Goal: Task Accomplishment & Management: Manage account settings

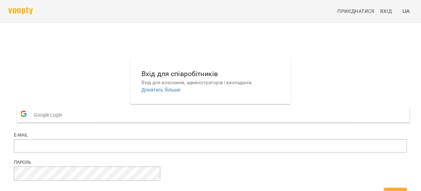
scroll to position [56, 0]
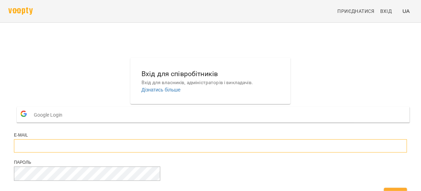
click at [189, 139] on input "email" at bounding box center [210, 145] width 393 height 13
type input "**********"
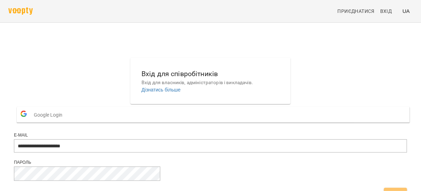
click at [384, 187] on button "Вхід" at bounding box center [395, 193] width 23 height 13
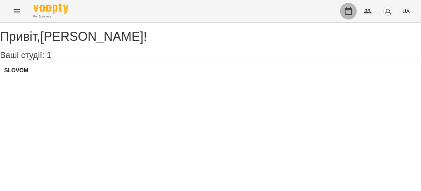
click at [355, 11] on button "button" at bounding box center [348, 11] width 17 height 17
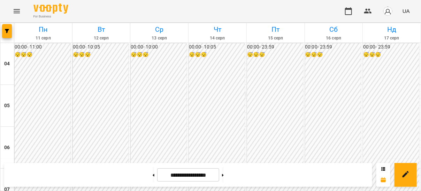
scroll to position [221, 0]
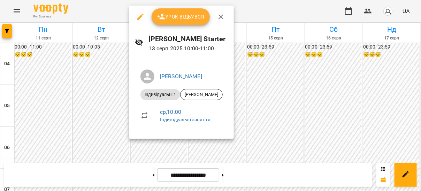
click at [235, 98] on div at bounding box center [210, 95] width 421 height 191
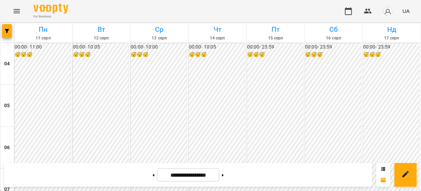
scroll to position [598, 0]
